Goal: Task Accomplishment & Management: Use online tool/utility

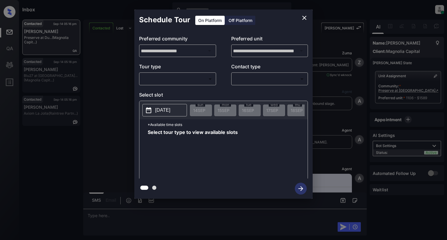
scroll to position [308, 0]
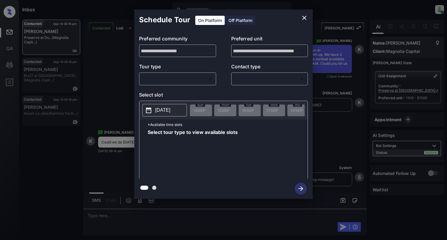
click at [184, 79] on body "Inbox [PERSON_NAME] Online Set yourself offline Set yourself on break Profile S…" at bounding box center [223, 120] width 447 height 240
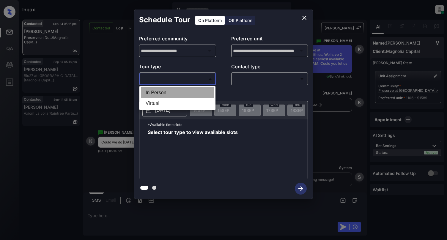
click at [184, 88] on li "In Person" at bounding box center [177, 92] width 73 height 11
type input "********"
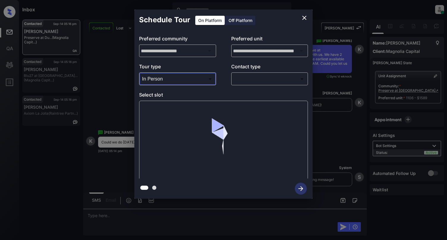
click at [252, 79] on body "Inbox Cynthia Montañez Online Set yourself offline Set yourself on break Profil…" at bounding box center [223, 120] width 447 height 240
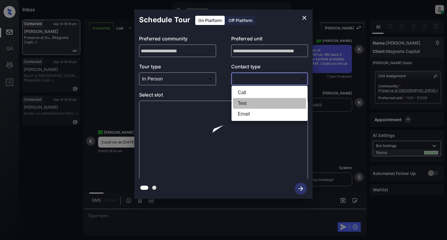
click at [253, 105] on li "Text" at bounding box center [269, 103] width 73 height 11
type input "****"
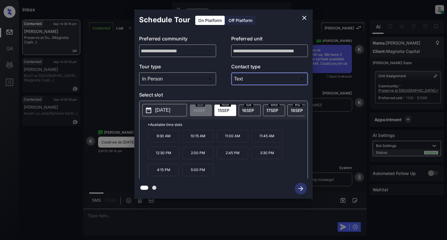
click at [169, 113] on p "[DATE]" at bounding box center [162, 110] width 15 height 7
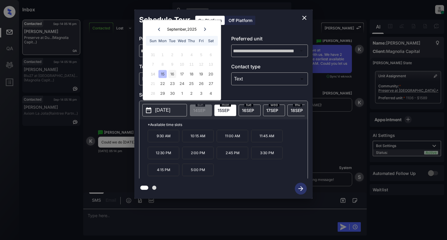
click at [175, 72] on div "16" at bounding box center [172, 74] width 8 height 8
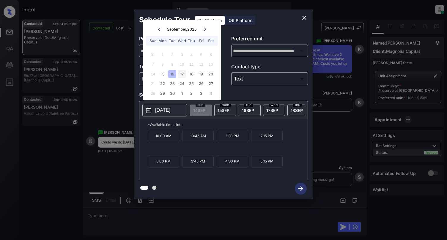
click at [185, 70] on div "17" at bounding box center [182, 74] width 8 height 8
click at [193, 76] on div "18" at bounding box center [192, 74] width 8 height 8
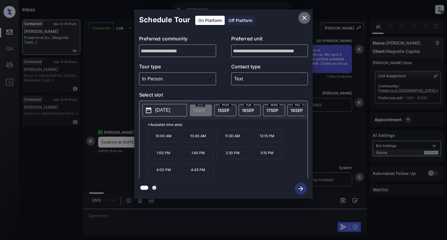
click at [306, 14] on icon "close" at bounding box center [304, 17] width 7 height 7
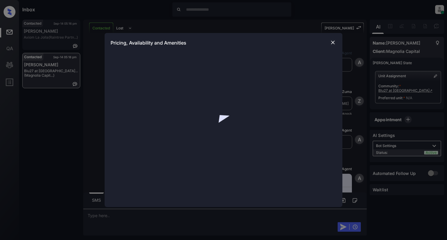
scroll to position [310, 0]
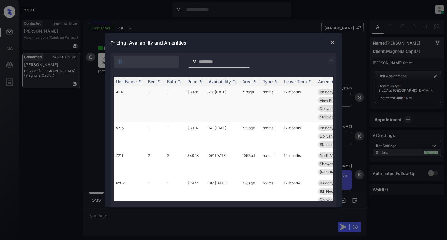
click at [136, 97] on td "4217" at bounding box center [130, 105] width 32 height 36
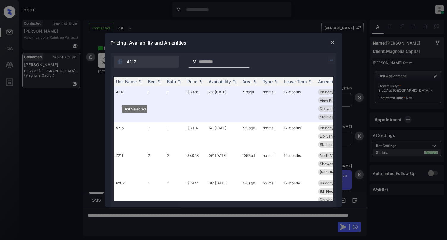
click at [330, 44] on img at bounding box center [333, 43] width 6 height 6
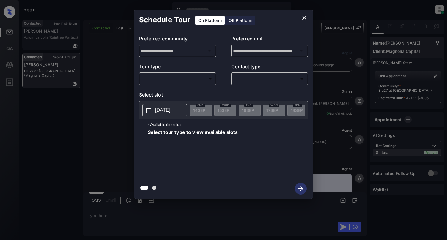
scroll to position [1381, 0]
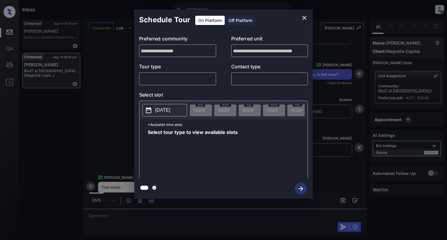
click at [202, 81] on body "Inbox Cynthia Montañez Online Set yourself offline Set yourself on break Profil…" at bounding box center [223, 120] width 447 height 240
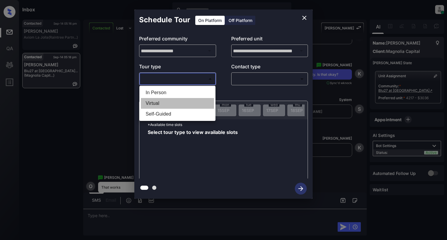
click at [190, 103] on li "Virtual" at bounding box center [177, 103] width 73 height 11
type input "*******"
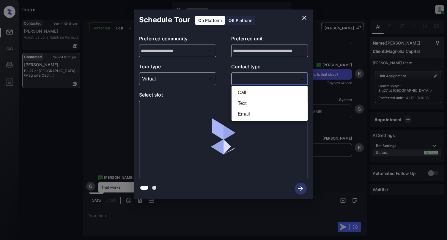
click at [270, 77] on body "Inbox Cynthia Montañez Online Set yourself offline Set yourself on break Profil…" at bounding box center [223, 120] width 447 height 240
click at [252, 104] on li "Text" at bounding box center [269, 103] width 73 height 11
type input "****"
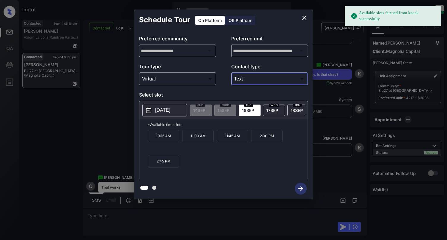
click at [165, 112] on p "2025-09-16" at bounding box center [162, 110] width 15 height 7
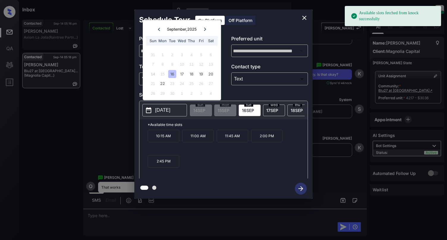
click at [177, 72] on div "14 15 16 17 18 19 20" at bounding box center [182, 74] width 74 height 10
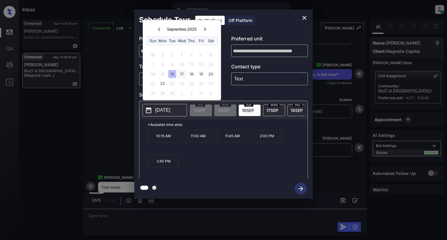
click at [179, 73] on div "17" at bounding box center [182, 74] width 8 height 8
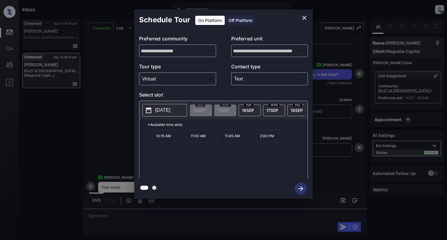
click at [160, 140] on p "10:15 AM" at bounding box center [164, 136] width 32 height 12
click at [300, 187] on icon "button" at bounding box center [301, 189] width 12 height 12
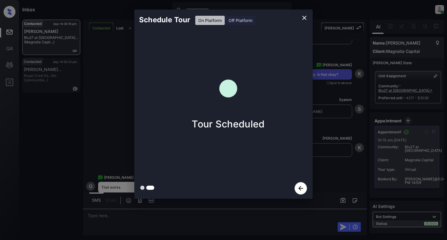
click at [304, 18] on icon "close" at bounding box center [304, 18] width 4 height 4
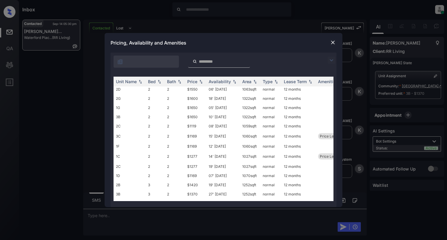
scroll to position [219, 0]
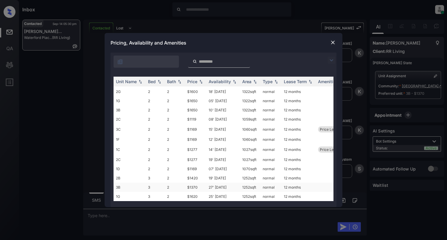
click at [153, 183] on td "3" at bounding box center [155, 187] width 19 height 9
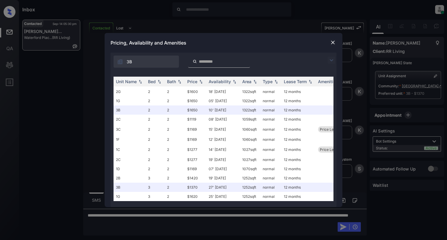
click at [331, 40] on img at bounding box center [333, 43] width 6 height 6
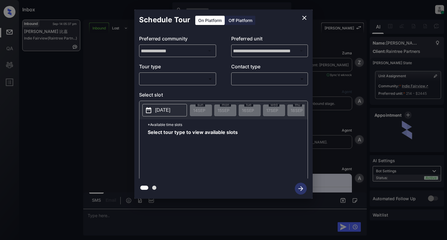
scroll to position [305, 0]
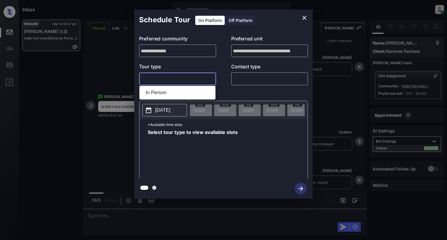
click at [153, 80] on body "Inbox [PERSON_NAME] Online Set yourself offline Set yourself on break Profile S…" at bounding box center [223, 120] width 447 height 240
click at [307, 20] on div at bounding box center [223, 120] width 447 height 240
click at [303, 23] on button "close" at bounding box center [304, 18] width 12 height 12
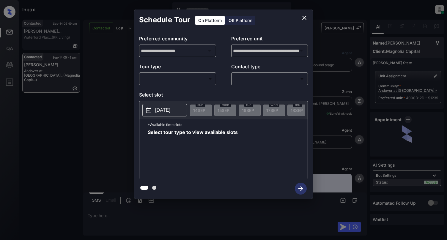
scroll to position [852, 0]
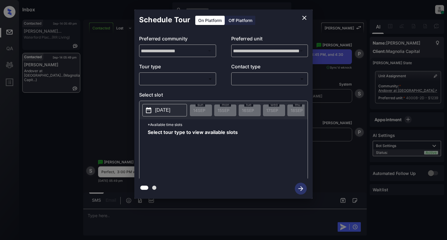
click at [167, 77] on body "Inbox [PERSON_NAME] Online Set yourself offline Set yourself on break Profile S…" at bounding box center [223, 120] width 447 height 240
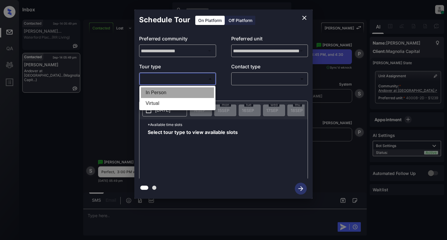
click at [159, 94] on li "In Person" at bounding box center [177, 92] width 73 height 11
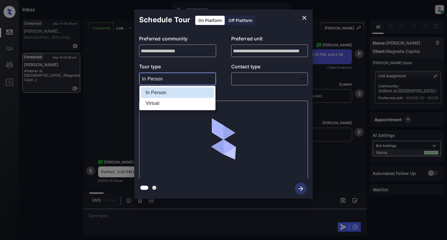
click at [160, 76] on body "Inbox [PERSON_NAME] Online Set yourself offline Set yourself on break Profile S…" at bounding box center [223, 120] width 447 height 240
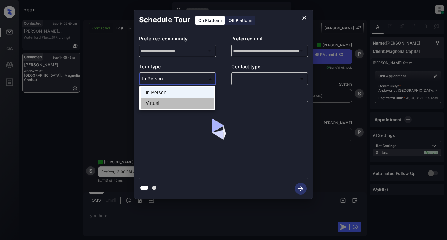
click at [157, 103] on li "Virtual" at bounding box center [177, 103] width 73 height 11
type input "*******"
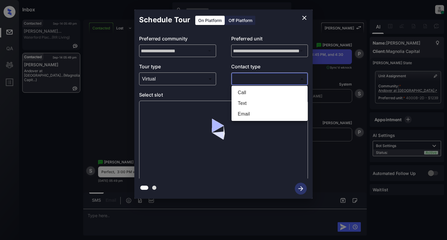
click at [272, 75] on body "Inbox [PERSON_NAME] Online Set yourself offline Set yourself on break Profile S…" at bounding box center [223, 120] width 447 height 240
click at [242, 104] on li "Text" at bounding box center [269, 103] width 73 height 11
type input "****"
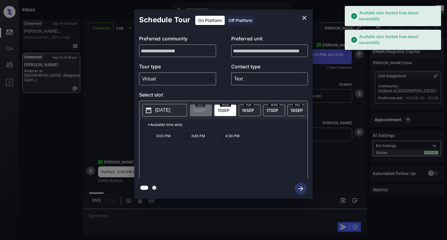
click at [173, 137] on p "3:00 PM" at bounding box center [164, 136] width 32 height 12
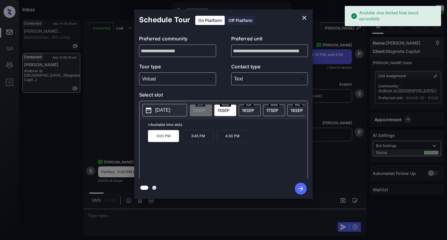
click at [300, 191] on icon "button" at bounding box center [301, 189] width 12 height 12
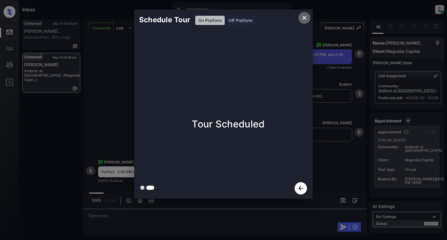
click at [305, 17] on icon "close" at bounding box center [304, 17] width 7 height 7
